Goal: Task Accomplishment & Management: Use online tool/utility

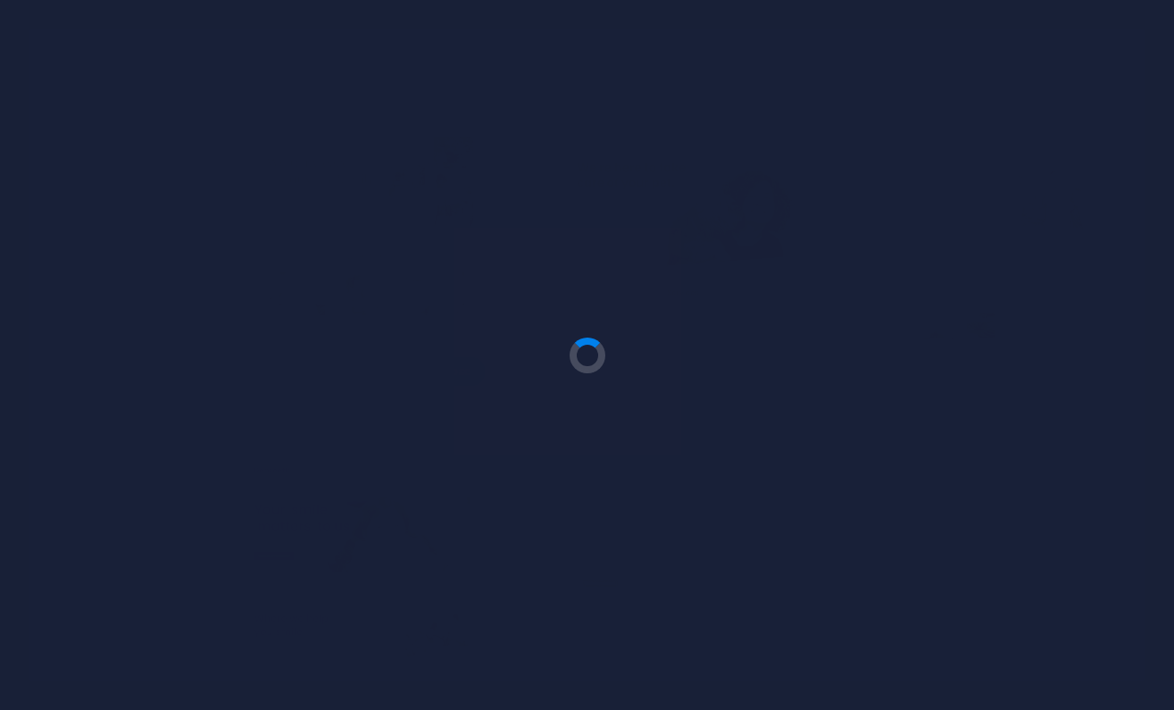
scroll to position [66, 0]
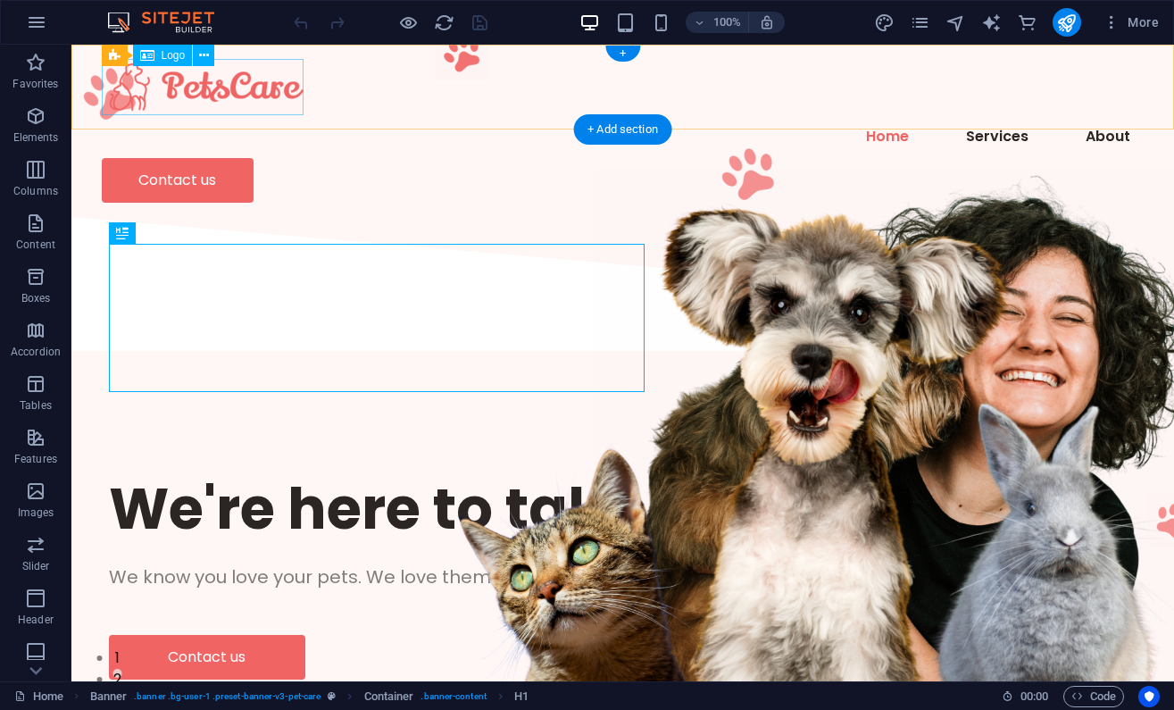
click at [258, 92] on div at bounding box center [623, 87] width 1043 height 56
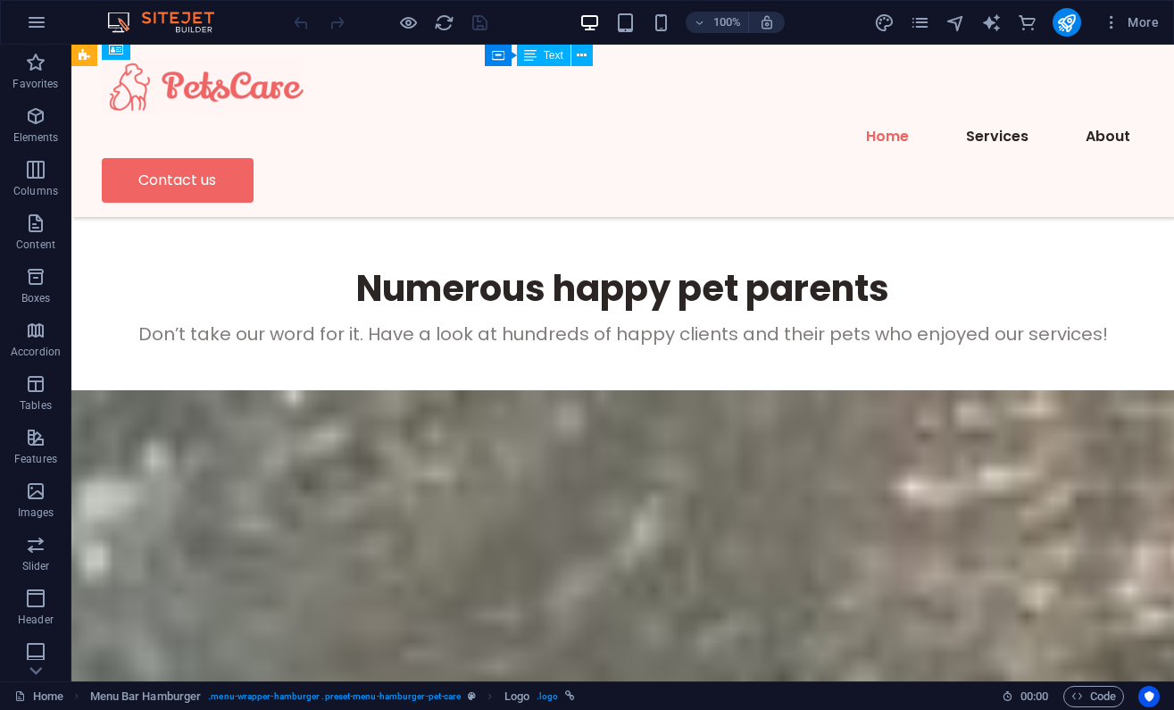
scroll to position [5722, 0]
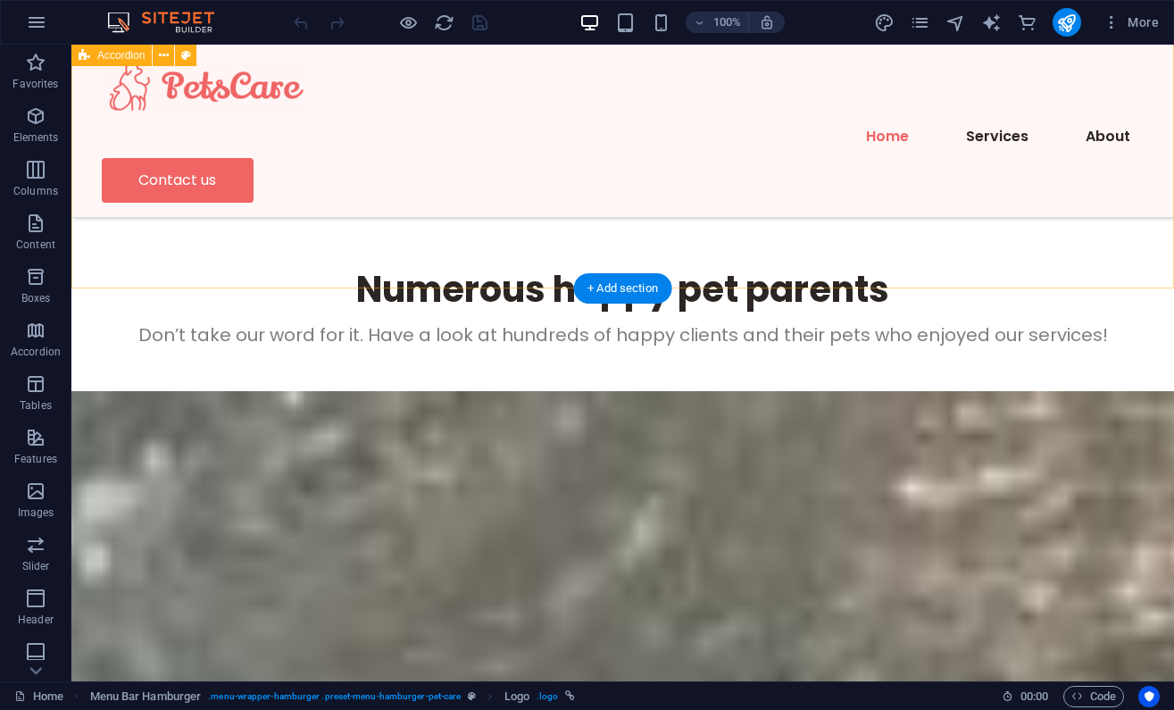
select select "diagonal"
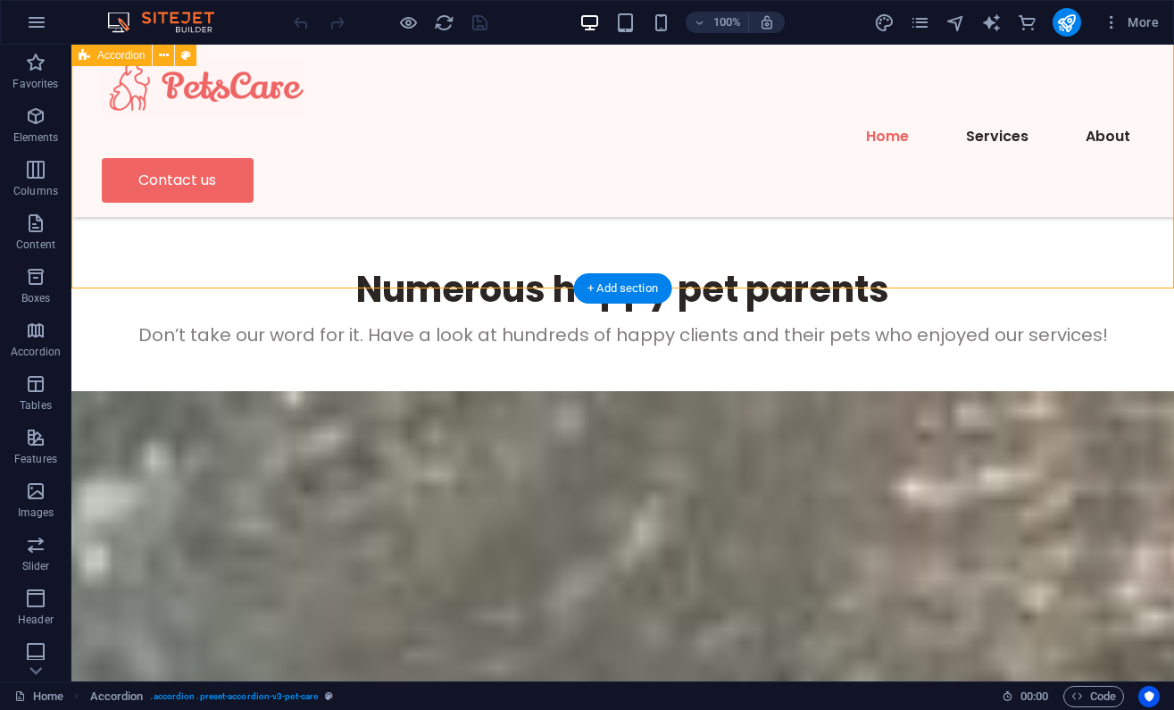
select select "px"
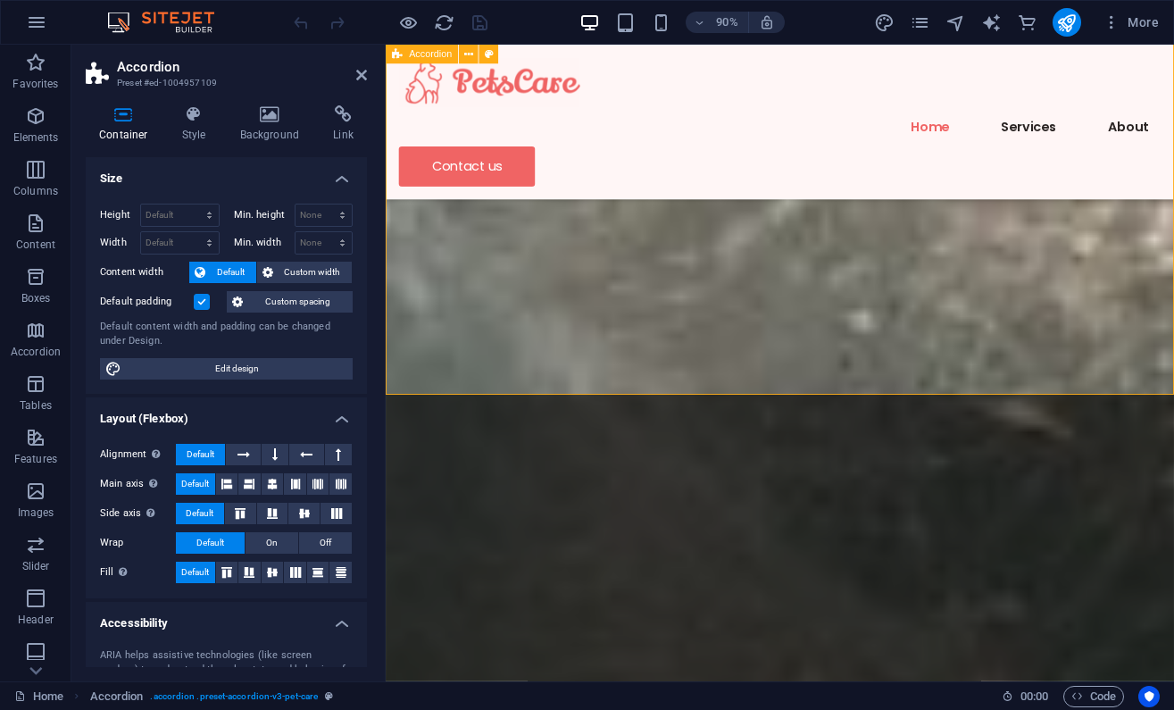
scroll to position [5756, 0]
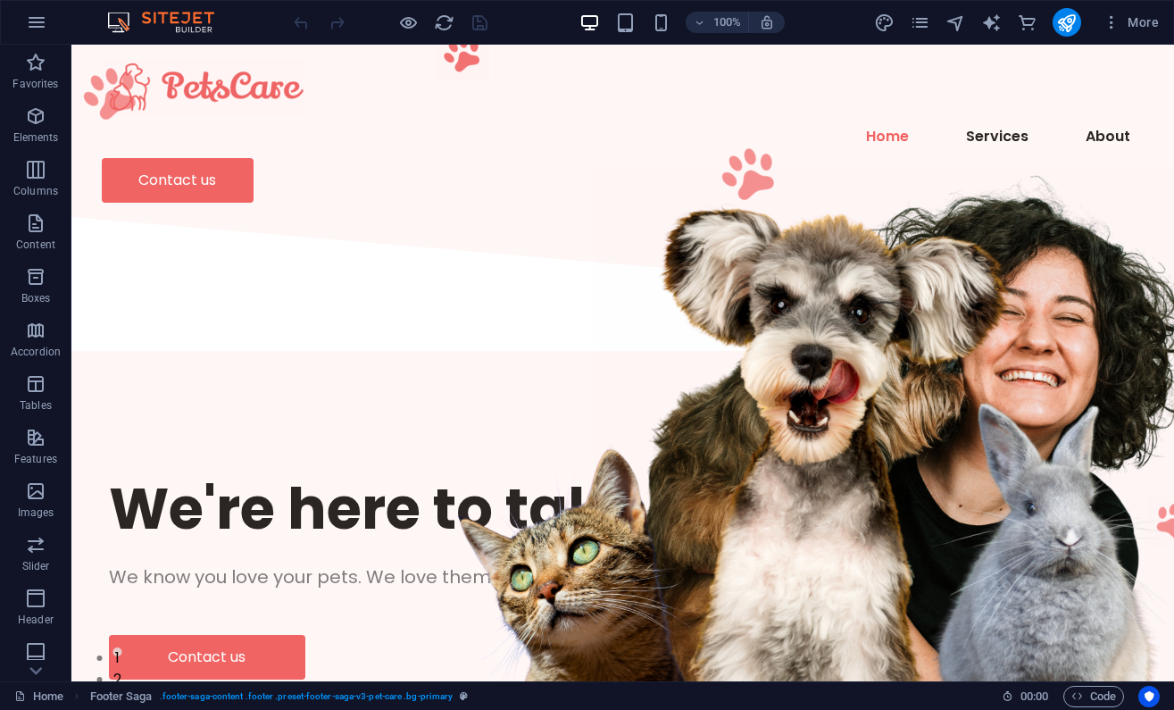
scroll to position [0, 0]
